Goal: Task Accomplishment & Management: Manage account settings

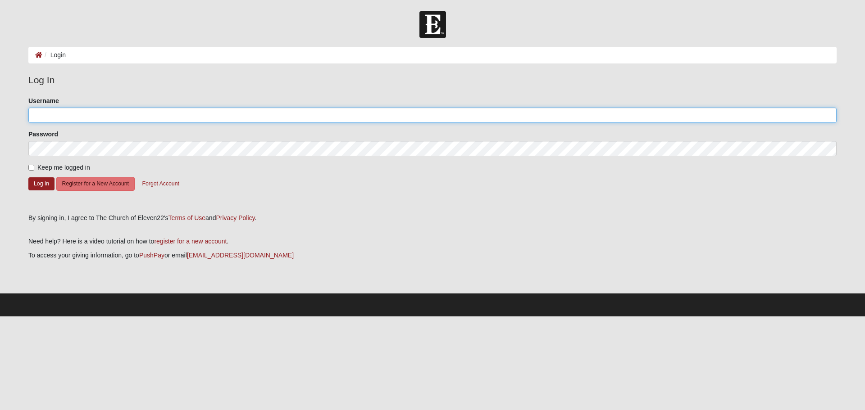
click at [77, 117] on input "Username" at bounding box center [432, 115] width 808 height 15
type input "karl1961"
click at [38, 187] on button "Log In" at bounding box center [41, 183] width 26 height 13
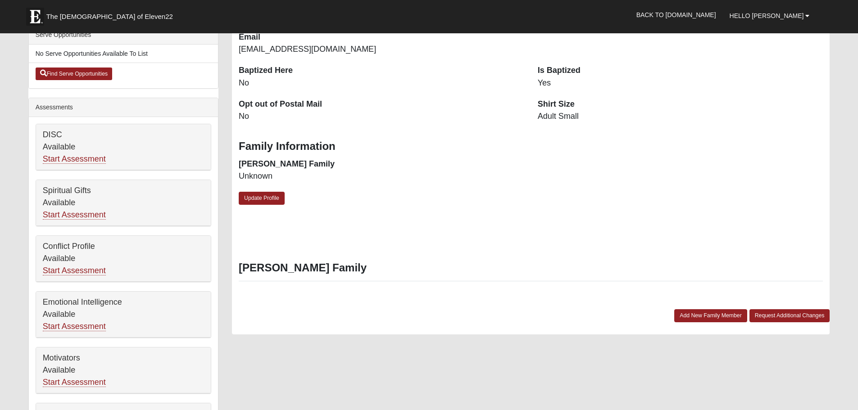
scroll to position [266, 0]
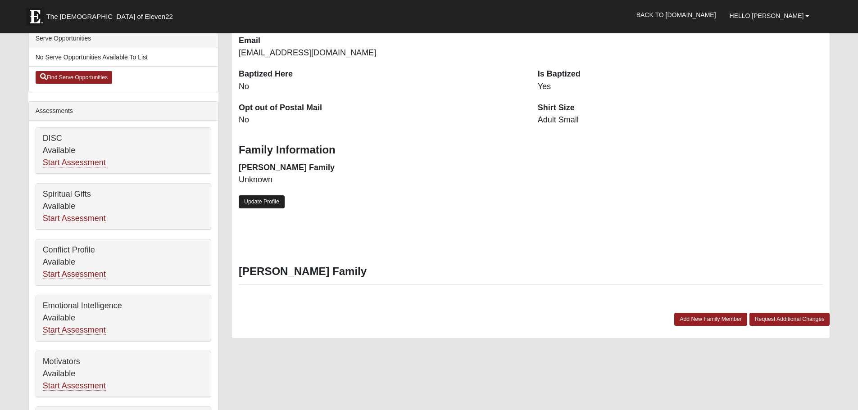
click at [259, 201] on link "Update Profile" at bounding box center [262, 201] width 46 height 13
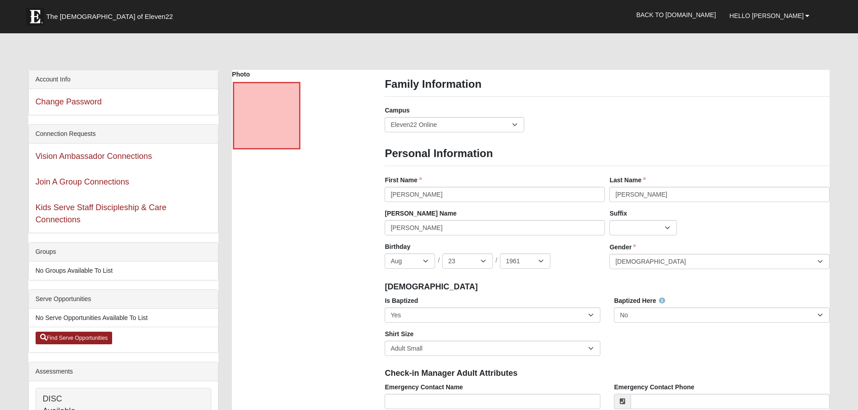
scroll to position [0, 0]
